Goal: Contribute content: Contribute content

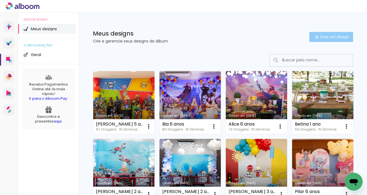
click at [330, 36] on span "Criar um design" at bounding box center [334, 37] width 29 height 4
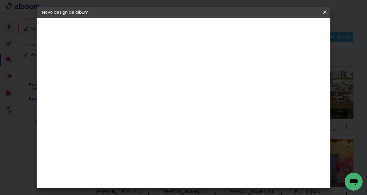
click at [133, 74] on input at bounding box center [133, 74] width 0 height 9
type input "[PERSON_NAME] 5 anos"
click at [0, 0] on slot "Avançar" at bounding box center [0, 0] width 0 height 0
click at [0, 0] on slot "Tamanho Livre" at bounding box center [0, 0] width 0 height 0
click at [0, 0] on slot "Avançar" at bounding box center [0, 0] width 0 height 0
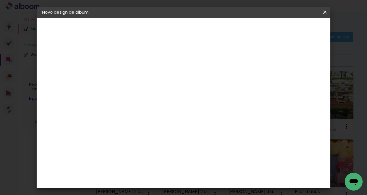
scroll to position [26, 0]
click at [118, 116] on input "30" at bounding box center [115, 116] width 14 height 8
type input "25"
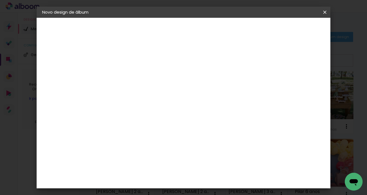
type paper-input "25"
click at [220, 161] on input "60" at bounding box center [216, 161] width 14 height 8
type input "50"
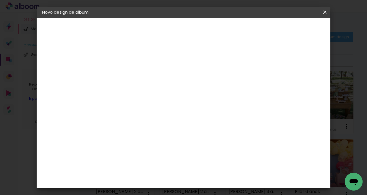
type paper-input "50"
click at [294, 30] on span "Iniciar design" at bounding box center [281, 29] width 25 height 4
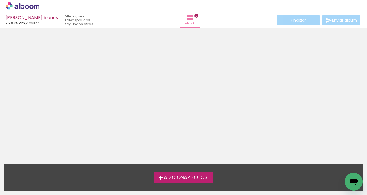
click at [187, 175] on span "Adicionar Fotos" at bounding box center [186, 177] width 44 height 5
click at [0, 0] on input "file" at bounding box center [0, 0] width 0 height 0
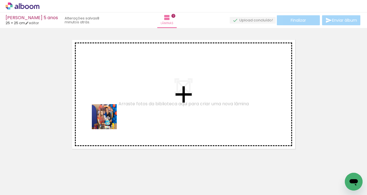
drag, startPoint x: 61, startPoint y: 177, endPoint x: 109, endPoint y: 121, distance: 73.5
click at [109, 121] on quentale-workspace at bounding box center [183, 97] width 367 height 195
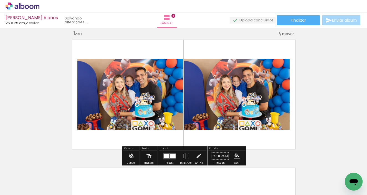
drag, startPoint x: 56, startPoint y: 177, endPoint x: 166, endPoint y: 128, distance: 120.1
click at [166, 128] on quentale-workspace at bounding box center [183, 97] width 367 height 195
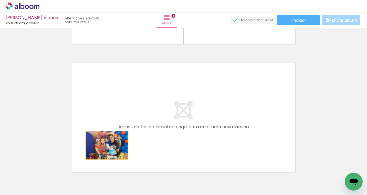
scroll to position [145, 0]
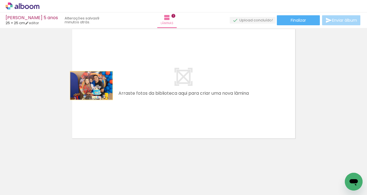
drag, startPoint x: 246, startPoint y: 66, endPoint x: 91, endPoint y: 196, distance: 202.5
click at [91, 195] on html "link( href="../../bower_components/polymer/polymer.html" rel="import" ) picture…" at bounding box center [183, 97] width 367 height 195
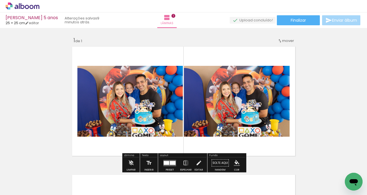
scroll to position [0, 0]
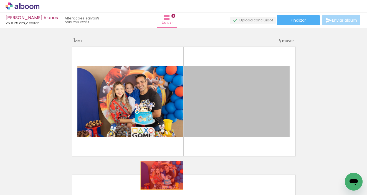
drag, startPoint x: 213, startPoint y: 83, endPoint x: 162, endPoint y: 179, distance: 108.5
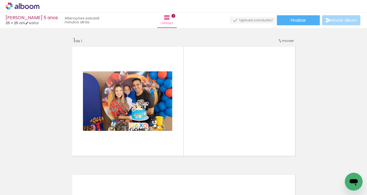
click at [24, 177] on input "Todas as fotos" at bounding box center [15, 178] width 21 height 5
click at [0, 0] on slot "Não utilizadas" at bounding box center [0, 0] width 0 height 0
type input "Não utilizadas"
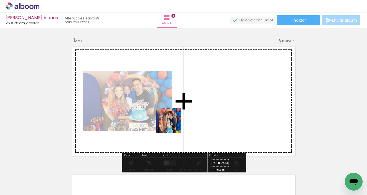
drag, startPoint x: 62, startPoint y: 175, endPoint x: 232, endPoint y: 112, distance: 181.9
click at [232, 112] on quentale-workspace at bounding box center [183, 97] width 367 height 195
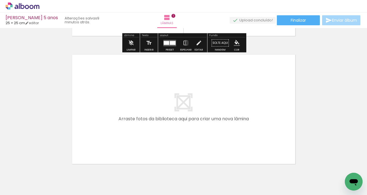
scroll to position [122, 0]
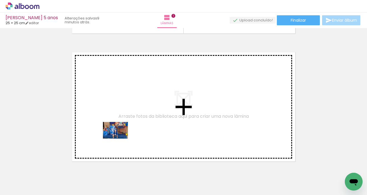
drag, startPoint x: 92, startPoint y: 180, endPoint x: 120, endPoint y: 139, distance: 50.3
click at [120, 139] on quentale-workspace at bounding box center [183, 97] width 367 height 195
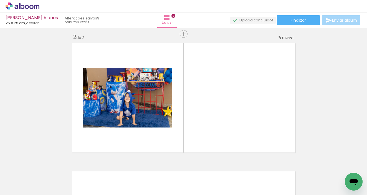
scroll to position [135, 0]
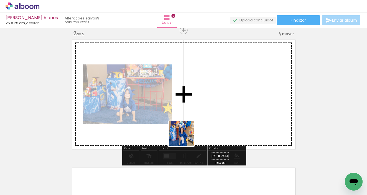
drag, startPoint x: 121, startPoint y: 178, endPoint x: 189, endPoint y: 136, distance: 79.8
click at [189, 136] on quentale-workspace at bounding box center [183, 97] width 367 height 195
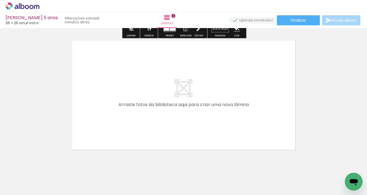
scroll to position [263, 0]
drag, startPoint x: 90, startPoint y: 177, endPoint x: 112, endPoint y: 142, distance: 41.1
click at [112, 142] on quentale-workspace at bounding box center [183, 97] width 367 height 195
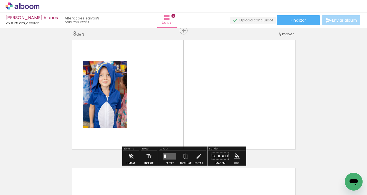
scroll to position [263, 0]
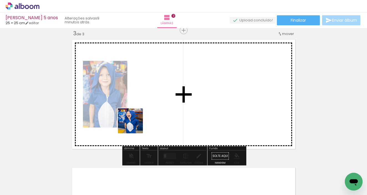
click at [135, 125] on quentale-workspace at bounding box center [183, 97] width 367 height 195
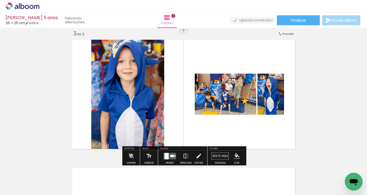
drag, startPoint x: 56, startPoint y: 177, endPoint x: 234, endPoint y: 95, distance: 196.1
click at [234, 95] on quentale-workspace at bounding box center [183, 97] width 367 height 195
click at [169, 154] on quentale-layouter at bounding box center [170, 156] width 13 height 6
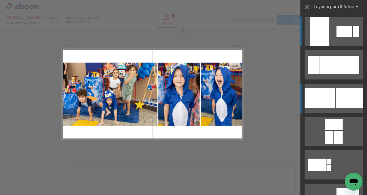
click at [335, 97] on div at bounding box center [320, 98] width 31 height 20
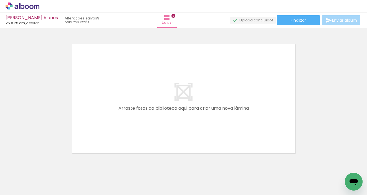
scroll to position [397, 0]
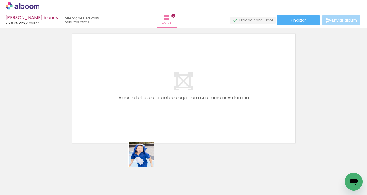
drag, startPoint x: 150, startPoint y: 178, endPoint x: 141, endPoint y: 128, distance: 51.1
click at [141, 128] on quentale-workspace at bounding box center [183, 97] width 367 height 195
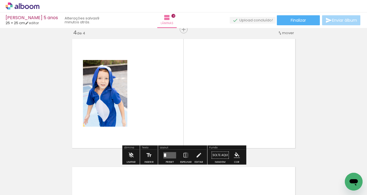
scroll to position [391, 0]
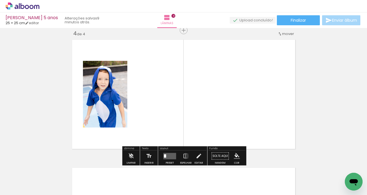
drag, startPoint x: 151, startPoint y: 176, endPoint x: 155, endPoint y: 130, distance: 45.4
click at [155, 130] on quentale-workspace at bounding box center [183, 97] width 367 height 195
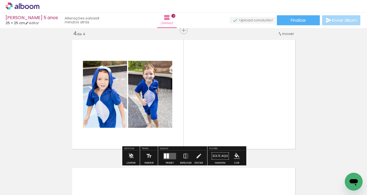
drag, startPoint x: 150, startPoint y: 175, endPoint x: 182, endPoint y: 132, distance: 53.5
click at [182, 132] on quentale-workspace at bounding box center [183, 97] width 367 height 195
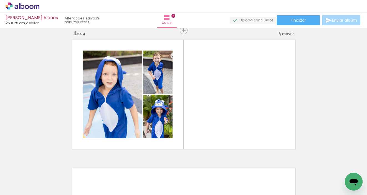
scroll to position [0, 141]
drag, startPoint x: 199, startPoint y: 178, endPoint x: 217, endPoint y: 132, distance: 48.7
click at [217, 132] on quentale-workspace at bounding box center [183, 97] width 367 height 195
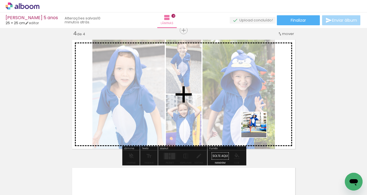
drag, startPoint x: 290, startPoint y: 175, endPoint x: 253, endPoint y: 120, distance: 66.0
click at [253, 120] on quentale-workspace at bounding box center [183, 97] width 367 height 195
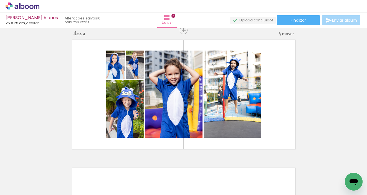
scroll to position [0, 158]
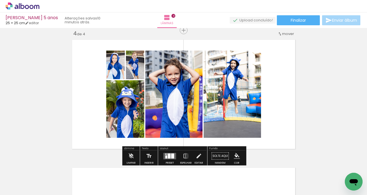
click at [169, 155] on div at bounding box center [169, 155] width 3 height 5
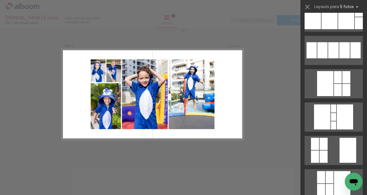
scroll to position [248, 0]
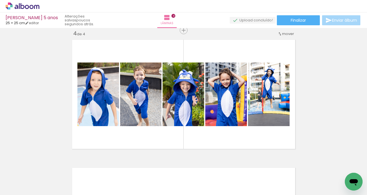
scroll to position [0, 487]
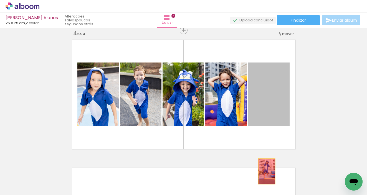
drag, startPoint x: 270, startPoint y: 101, endPoint x: 267, endPoint y: 171, distance: 70.6
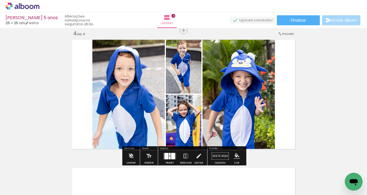
click at [169, 156] on quentale-layouter at bounding box center [170, 156] width 13 height 6
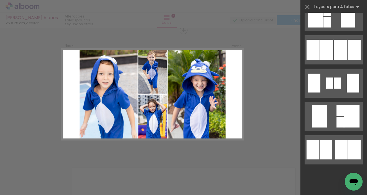
scroll to position [0, 0]
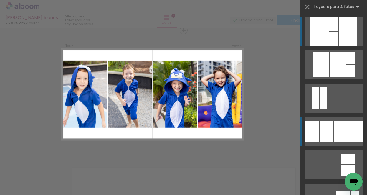
click at [330, 77] on div at bounding box center [338, 64] width 16 height 25
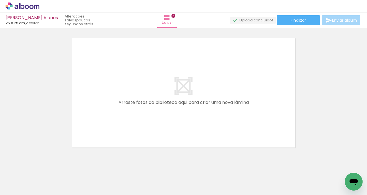
scroll to position [0, 410]
drag, startPoint x: 208, startPoint y: 177, endPoint x: 198, endPoint y: 133, distance: 44.9
click at [198, 133] on quentale-workspace at bounding box center [183, 97] width 367 height 195
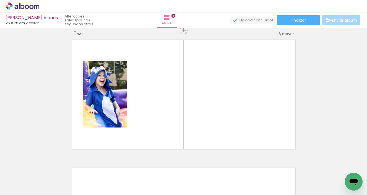
scroll to position [0, 263]
drag, startPoint x: 166, startPoint y: 176, endPoint x: 202, endPoint y: 125, distance: 61.7
click at [202, 125] on quentale-workspace at bounding box center [183, 97] width 367 height 195
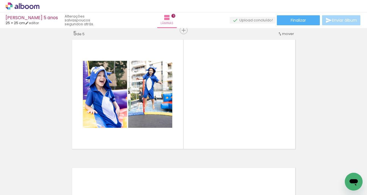
scroll to position [0, 273]
drag, startPoint x: 253, startPoint y: 179, endPoint x: 251, endPoint y: 135, distance: 43.6
click at [251, 135] on quentale-workspace at bounding box center [183, 97] width 367 height 195
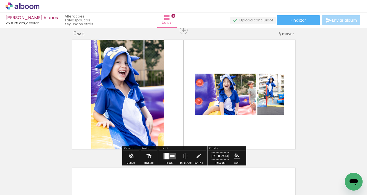
scroll to position [0, 144]
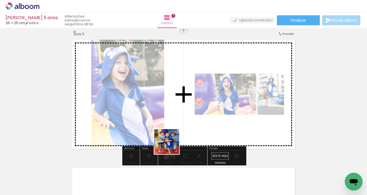
drag, startPoint x: 162, startPoint y: 177, endPoint x: 179, endPoint y: 128, distance: 52.1
click at [179, 128] on quentale-workspace at bounding box center [183, 97] width 367 height 195
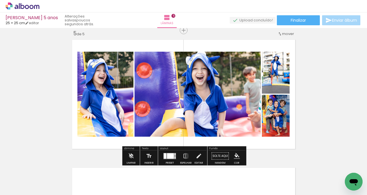
drag, startPoint x: 132, startPoint y: 173, endPoint x: 170, endPoint y: 136, distance: 53.4
click at [170, 136] on quentale-workspace at bounding box center [183, 97] width 367 height 195
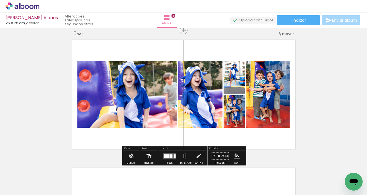
click at [169, 154] on quentale-layouter at bounding box center [170, 156] width 13 height 6
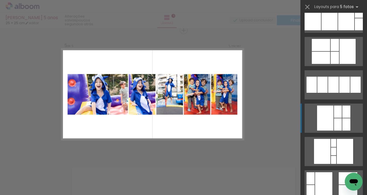
scroll to position [1846, 0]
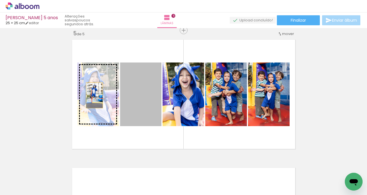
drag, startPoint x: 137, startPoint y: 97, endPoint x: 94, endPoint y: 95, distance: 42.5
click at [0, 0] on slot at bounding box center [0, 0] width 0 height 0
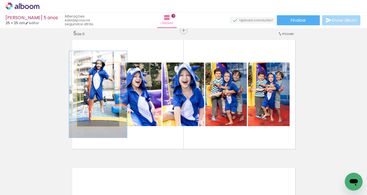
type paper-slider "136"
drag, startPoint x: 90, startPoint y: 68, endPoint x: 97, endPoint y: 69, distance: 7.0
click at [97, 69] on div at bounding box center [97, 68] width 5 height 5
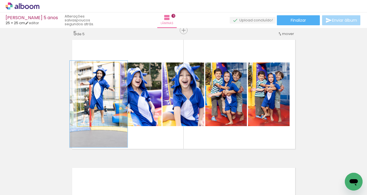
drag, startPoint x: 105, startPoint y: 91, endPoint x: 106, endPoint y: 101, distance: 9.5
click at [106, 101] on div at bounding box center [99, 104] width 58 height 86
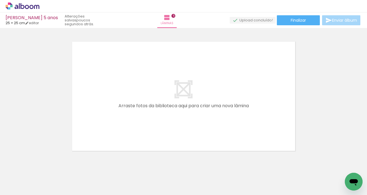
scroll to position [652, 0]
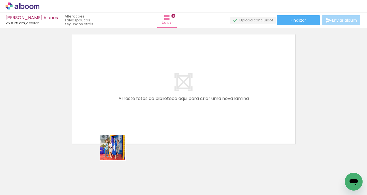
drag, startPoint x: 102, startPoint y: 178, endPoint x: 122, endPoint y: 142, distance: 41.0
click at [122, 142] on quentale-workspace at bounding box center [183, 97] width 367 height 195
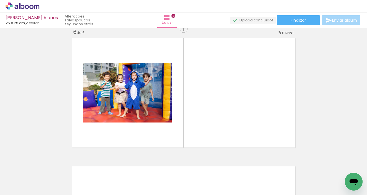
scroll to position [647, 0]
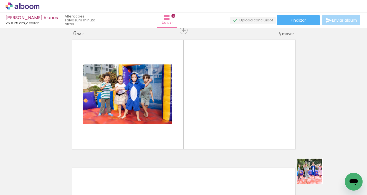
drag, startPoint x: 316, startPoint y: 176, endPoint x: 253, endPoint y: 134, distance: 75.1
click at [253, 134] on quentale-workspace at bounding box center [183, 97] width 367 height 195
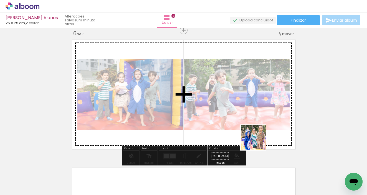
drag, startPoint x: 287, startPoint y: 177, endPoint x: 251, endPoint y: 131, distance: 58.4
click at [251, 131] on quentale-workspace at bounding box center [183, 97] width 367 height 195
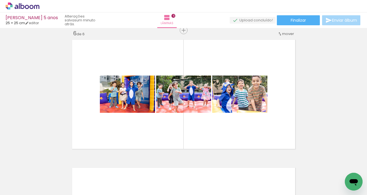
scroll to position [0, 49]
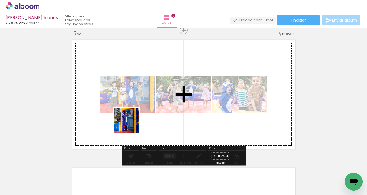
drag, startPoint x: 130, startPoint y: 177, endPoint x: 132, endPoint y: 119, distance: 57.5
click at [132, 119] on quentale-workspace at bounding box center [183, 97] width 367 height 195
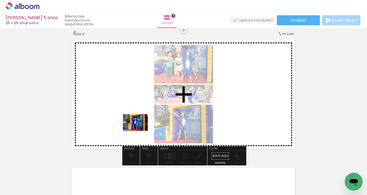
drag, startPoint x: 134, startPoint y: 179, endPoint x: 140, endPoint y: 130, distance: 48.6
click at [140, 130] on quentale-workspace at bounding box center [183, 97] width 367 height 195
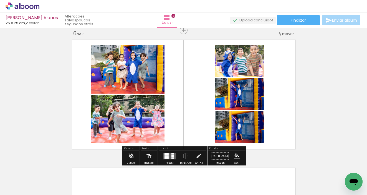
click at [50, 177] on div at bounding box center [37, 176] width 25 height 17
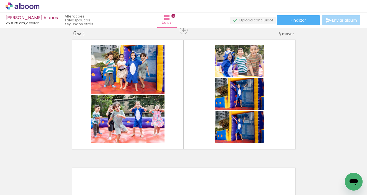
scroll to position [0, 0]
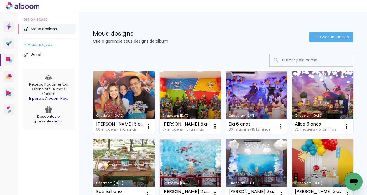
click at [135, 103] on link "Criado em [DATE]" at bounding box center [123, 102] width 61 height 63
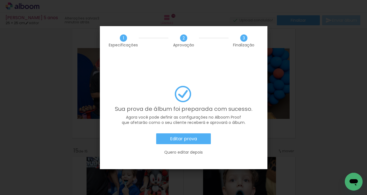
click at [0, 0] on slot "Editar prova" at bounding box center [0, 0] width 0 height 0
